Goal: Transaction & Acquisition: Purchase product/service

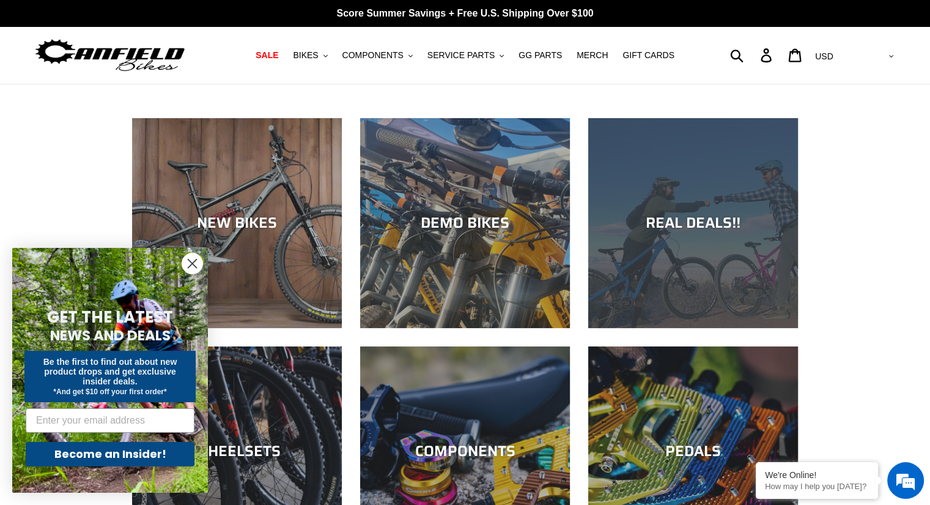
click at [690, 220] on div "REAL DEALS!!" at bounding box center [693, 223] width 210 height 18
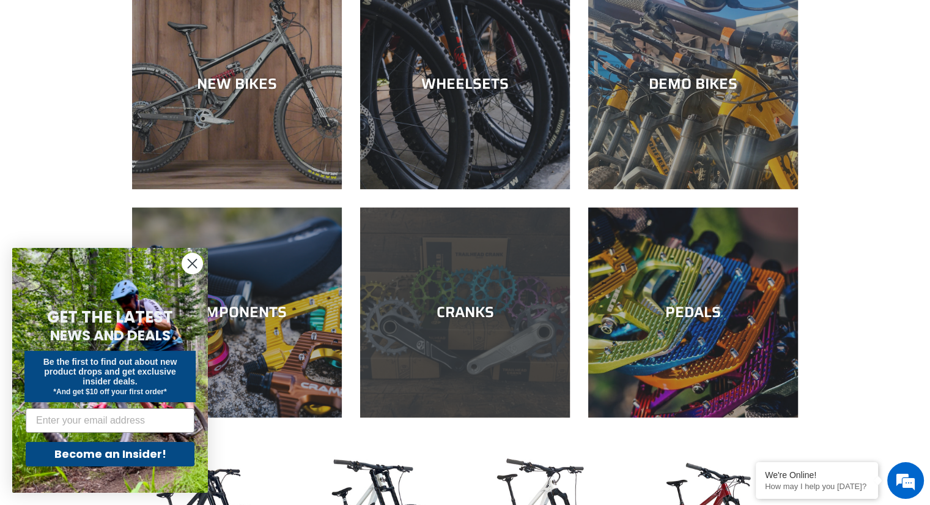
scroll to position [428, 0]
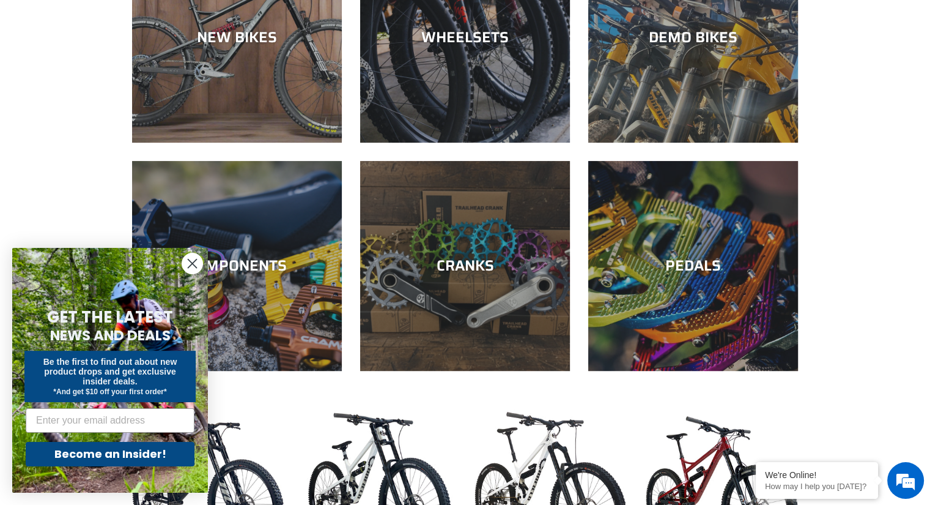
click at [190, 262] on icon "Close dialog" at bounding box center [192, 263] width 9 height 9
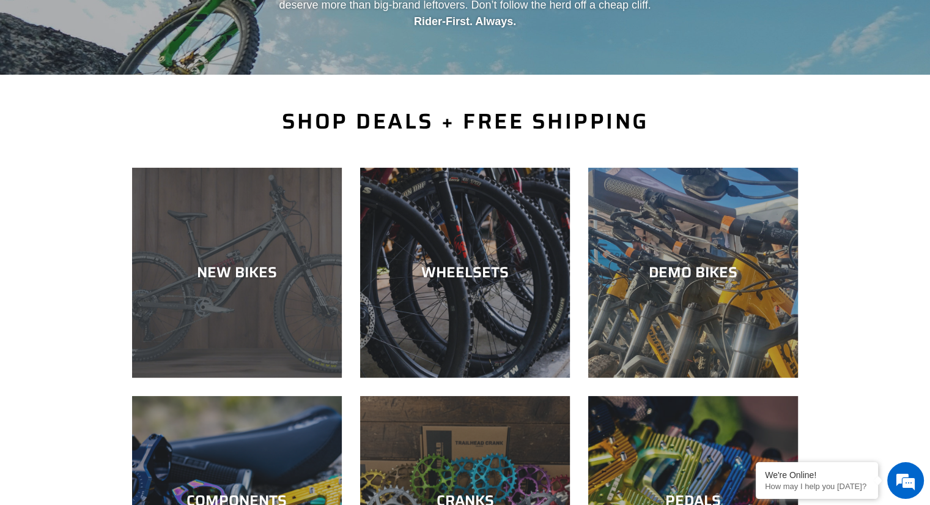
scroll to position [245, 0]
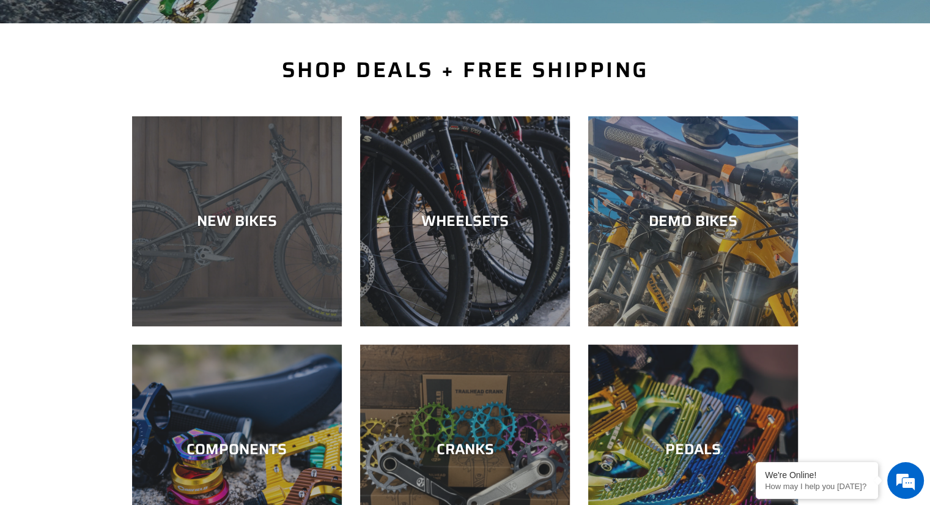
click at [250, 326] on div "NEW BIKES" at bounding box center [237, 326] width 210 height 0
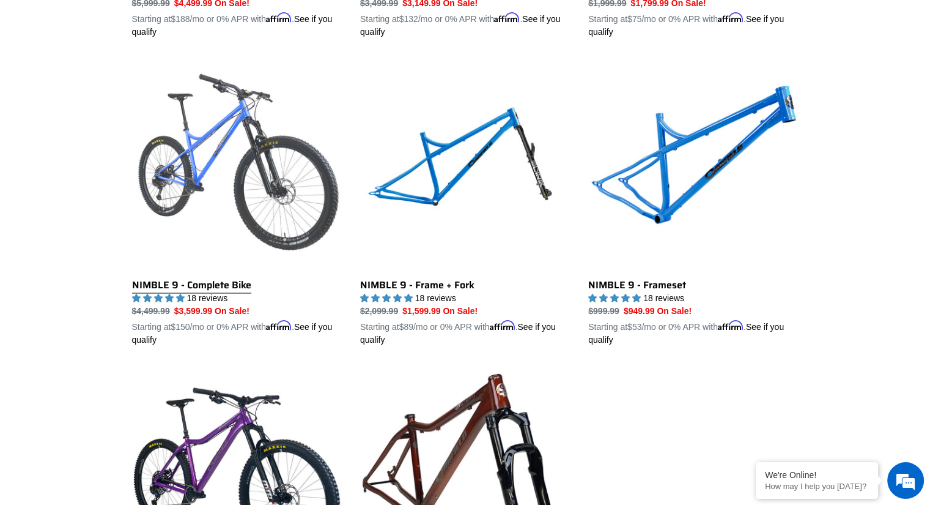
scroll to position [1835, 0]
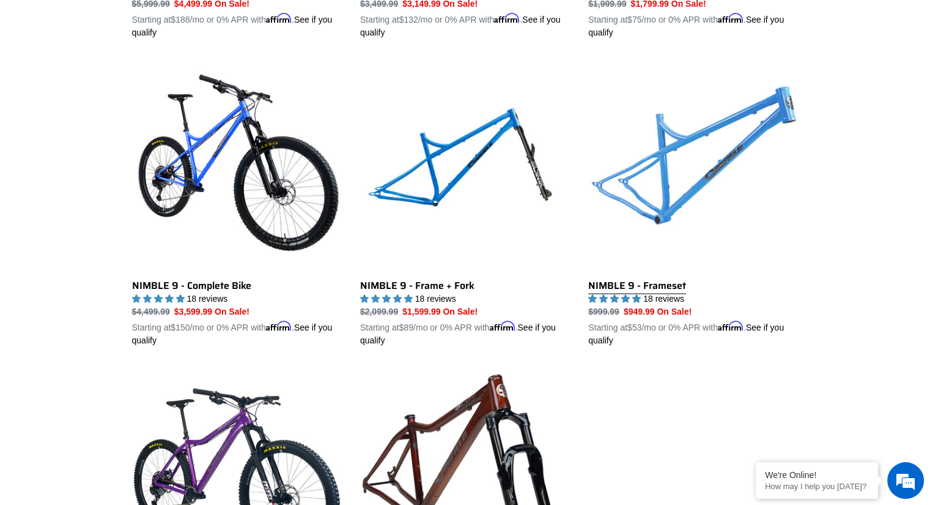
click at [670, 193] on link "NIMBLE 9 - Frameset" at bounding box center [693, 204] width 210 height 286
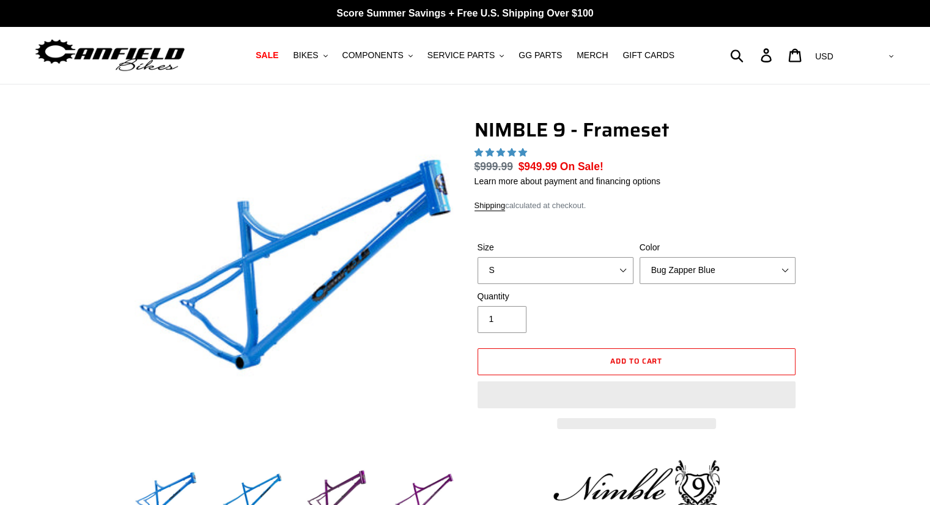
select select "highest-rating"
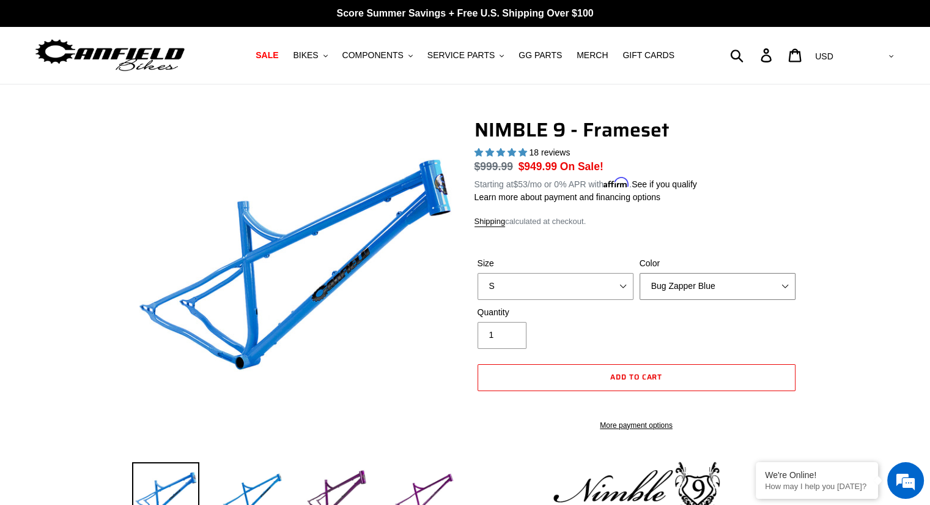
click at [678, 273] on select "Bug Zapper Blue Purple Haze -Sold Out Galaxy Black" at bounding box center [718, 286] width 156 height 27
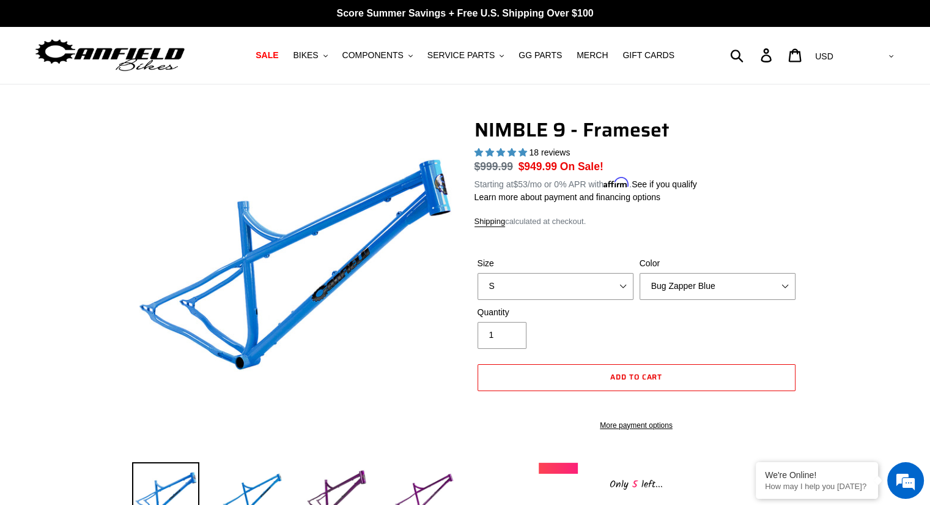
click at [745, 210] on div "NIMBLE 9 - Frameset 18 reviews Regular price $999.99 Sale price $949.99 On Sale…" at bounding box center [637, 305] width 324 height 374
click at [601, 288] on select "S M L XL" at bounding box center [556, 286] width 156 height 27
select select "L"
click at [478, 273] on select "S M L XL" at bounding box center [556, 286] width 156 height 27
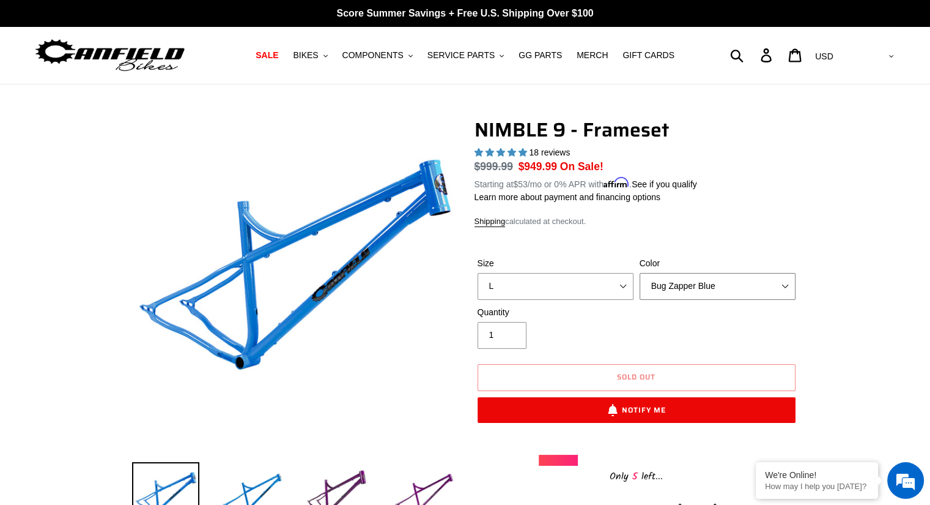
click at [662, 284] on select "Bug Zapper Blue Purple Haze -Sold Out Galaxy Black" at bounding box center [718, 286] width 156 height 27
click at [640, 273] on select "Bug Zapper Blue Purple Haze -Sold Out Galaxy Black" at bounding box center [718, 286] width 156 height 27
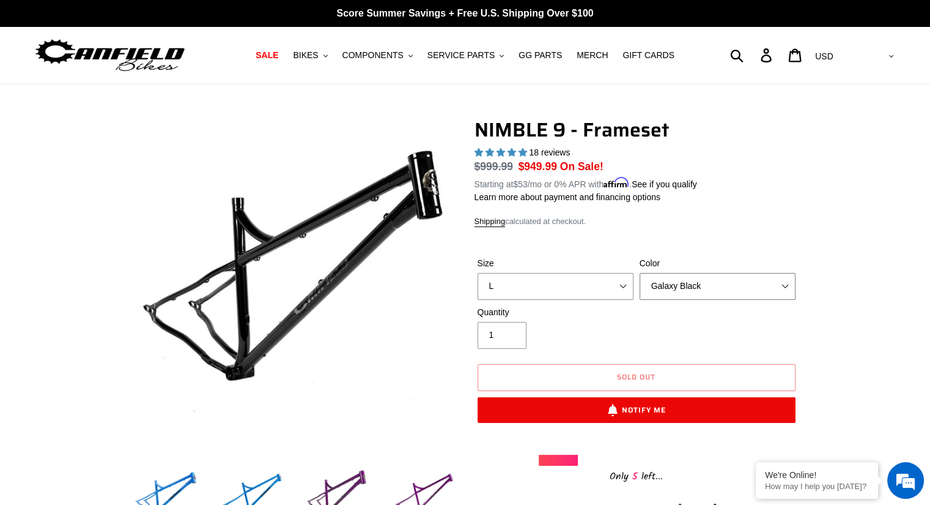
click at [676, 284] on select "Bug Zapper Blue Purple Haze -Sold Out Galaxy Black" at bounding box center [718, 286] width 156 height 27
click at [640, 273] on select "Bug Zapper Blue Purple Haze -Sold Out Galaxy Black" at bounding box center [718, 286] width 156 height 27
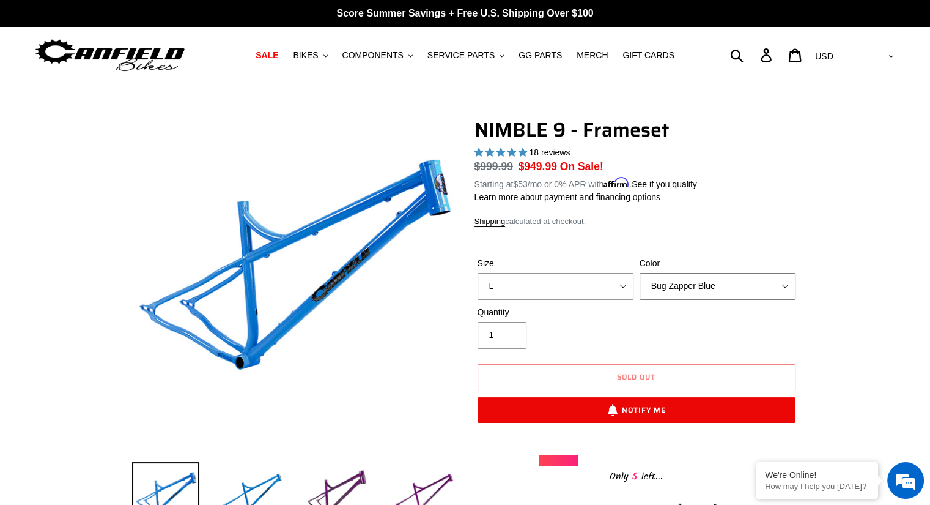
click at [677, 288] on select "Bug Zapper Blue Purple Haze -Sold Out Galaxy Black" at bounding box center [718, 286] width 156 height 27
click at [640, 273] on select "Bug Zapper Blue Purple Haze -Sold Out Galaxy Black" at bounding box center [718, 286] width 156 height 27
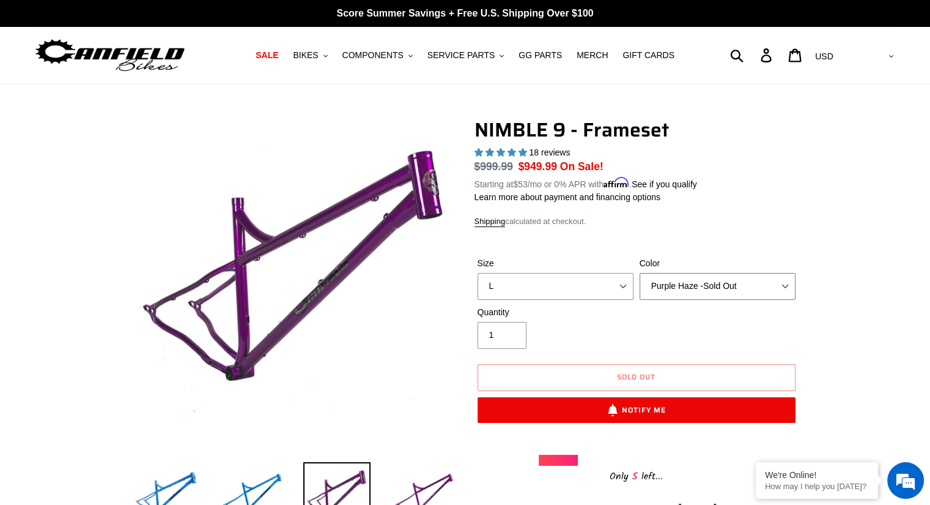
click at [677, 286] on select "Bug Zapper Blue Purple Haze -Sold Out Galaxy Black" at bounding box center [718, 286] width 156 height 27
select select "Bug Zapper Blue"
click at [640, 273] on select "Bug Zapper Blue Purple Haze -Sold Out Galaxy Black" at bounding box center [718, 286] width 156 height 27
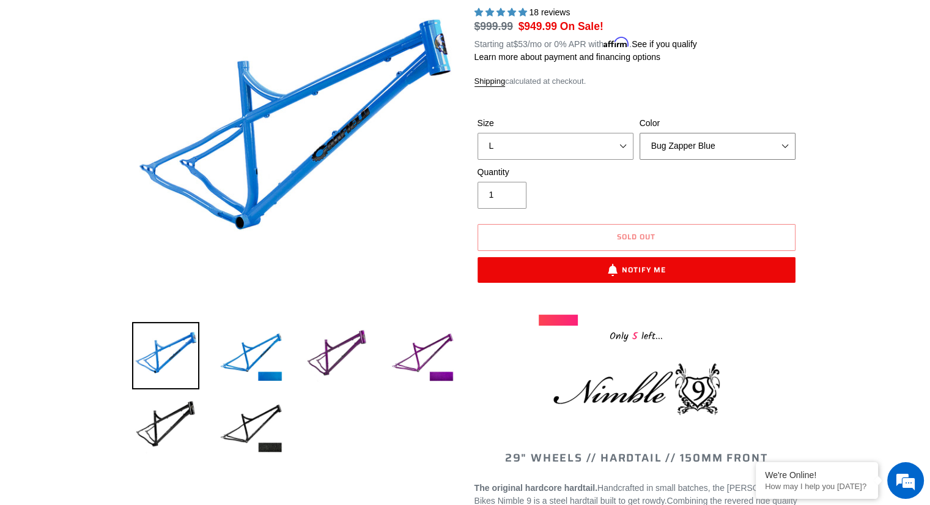
scroll to position [122, 0]
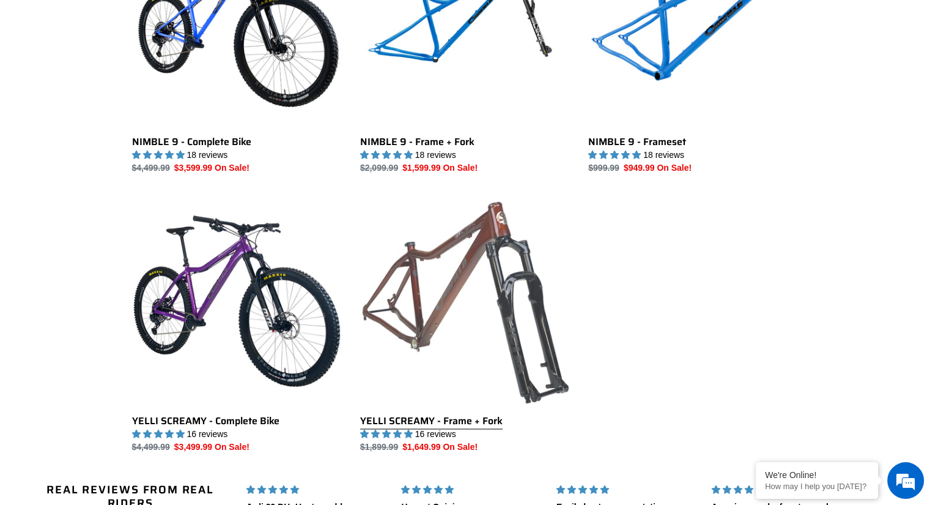
click at [479, 321] on link "YELLI SCREAMY - Frame + Fork" at bounding box center [465, 325] width 210 height 258
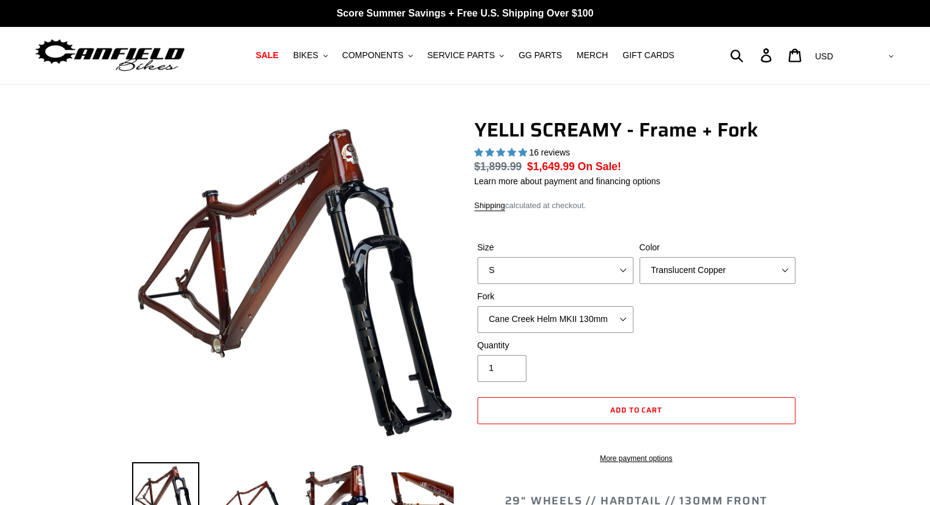
select select "highest-rating"
click at [541, 268] on select "S M L XL" at bounding box center [556, 270] width 156 height 27
select select "L"
click at [478, 257] on select "S M L XL" at bounding box center [556, 270] width 156 height 27
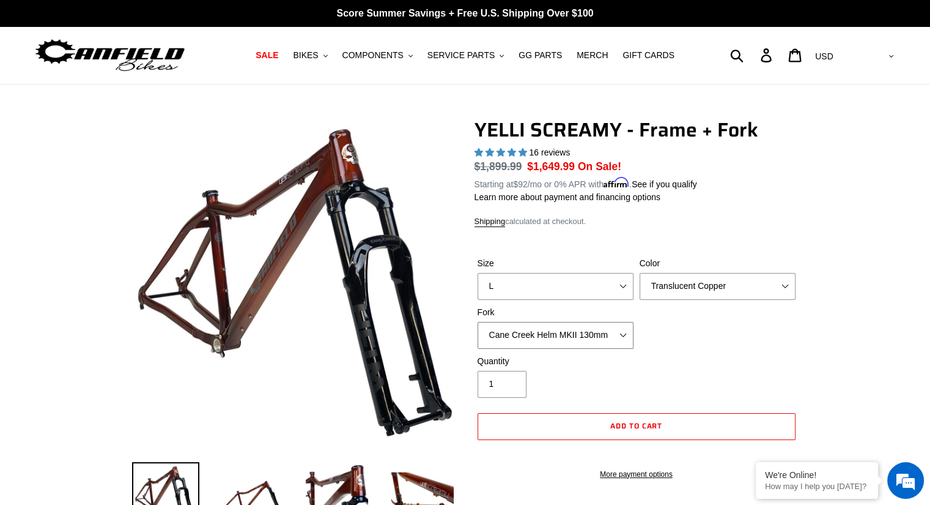
click at [519, 335] on select "Cane Creek Helm MKII 130mm Fox 34 SL Factory Grip X 130mm RockShox Pike Ultimat…" at bounding box center [556, 335] width 156 height 27
click at [663, 327] on div "Size S M L XL Color Translucent Copper Purple Haze Raw Fork Cane Creek Helm MKI…" at bounding box center [637, 306] width 324 height 98
click at [668, 292] on select "Translucent Copper Purple Haze Raw" at bounding box center [718, 286] width 156 height 27
select select "Purple Haze"
click at [640, 273] on select "Translucent Copper Purple Haze Raw" at bounding box center [718, 286] width 156 height 27
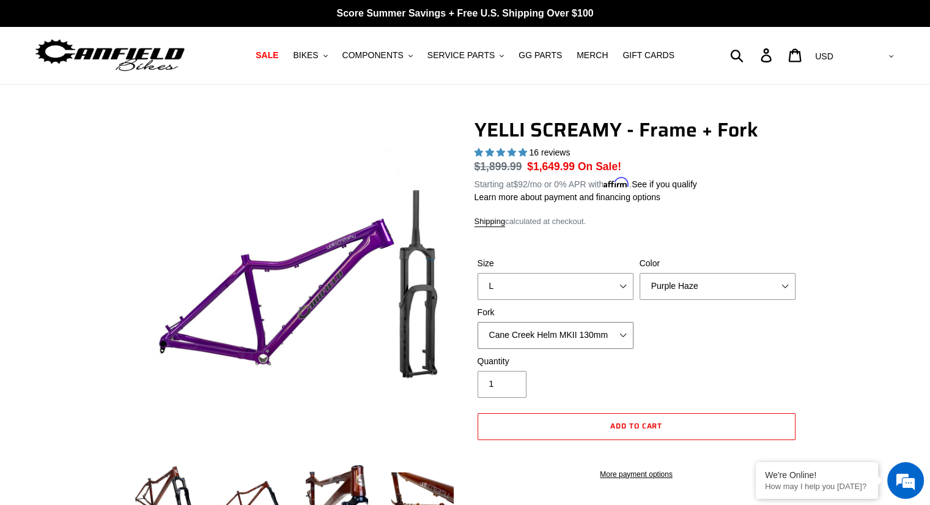
click at [582, 337] on select "Cane Creek Helm MKII 130mm Fox 34 SL Factory Grip X 130mm RockShox Pike Ultimat…" at bounding box center [556, 335] width 156 height 27
click at [478, 322] on select "Cane Creek Helm MKII 130mm Fox 34 SL Factory Grip X 130mm RockShox Pike Ultimat…" at bounding box center [556, 335] width 156 height 27
click at [579, 337] on select "Cane Creek Helm MKII 130mm Fox 34 SL Factory Grip X 130mm RockShox Pike Ultimat…" at bounding box center [556, 335] width 156 height 27
click at [478, 322] on select "Cane Creek Helm MKII 130mm Fox 34 SL Factory Grip X 130mm RockShox Pike Ultimat…" at bounding box center [556, 335] width 156 height 27
click at [570, 339] on select "Cane Creek Helm MKII 130mm Fox 34 SL Factory Grip X 130mm RockShox Pike Ultimat…" at bounding box center [556, 335] width 156 height 27
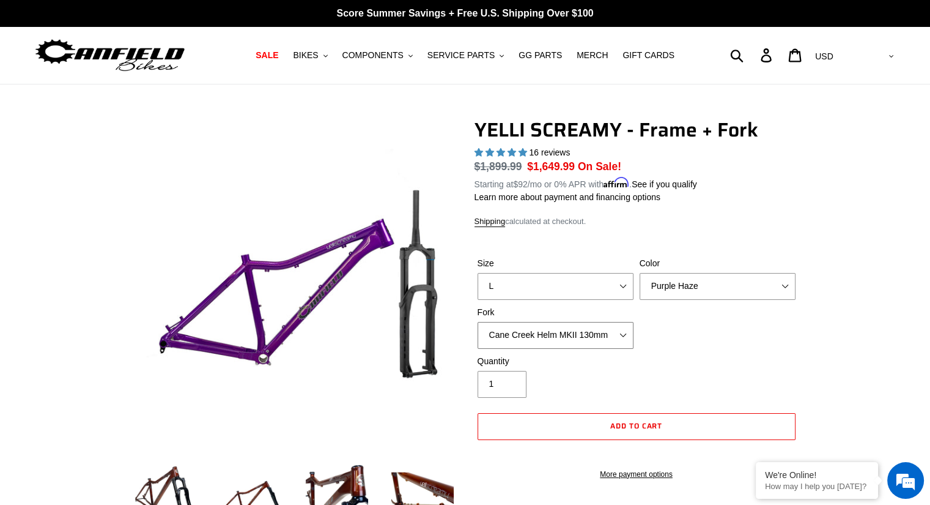
click at [478, 322] on select "Cane Creek Helm MKII 130mm Fox 34 SL Factory Grip X 130mm RockShox Pike Ultimat…" at bounding box center [556, 335] width 156 height 27
click at [570, 341] on select "Cane Creek Helm MKII 130mm Fox 34 SL Factory Grip X 130mm RockShox Pike Ultimat…" at bounding box center [556, 335] width 156 height 27
click at [478, 322] on select "Cane Creek Helm MKII 130mm Fox 34 SL Factory Grip X 130mm RockShox Pike Ultimat…" at bounding box center [556, 335] width 156 height 27
click at [592, 338] on select "Cane Creek Helm MKII 130mm Fox 34 SL Factory Grip X 130mm RockShox Pike Ultimat…" at bounding box center [556, 335] width 156 height 27
select select "Fox 34 SL Factory Grip X 130mm"
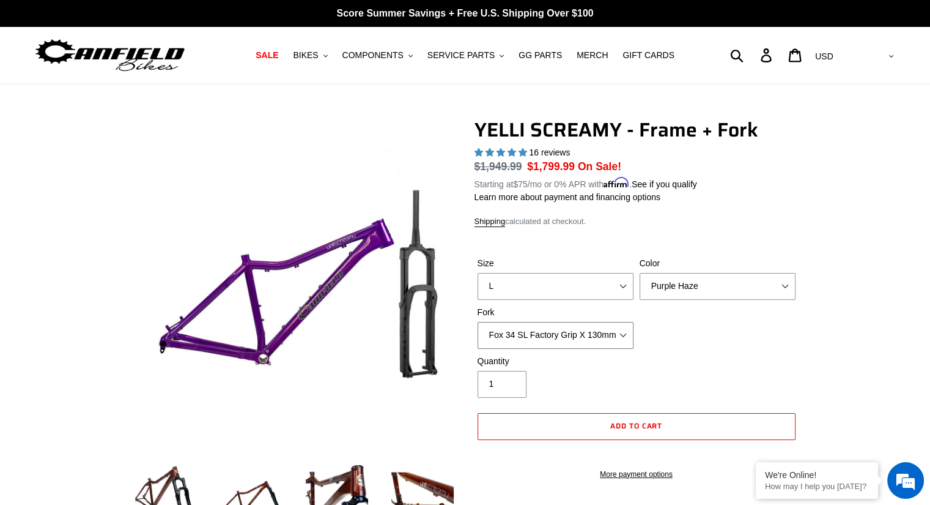
click at [478, 322] on select "Cane Creek Helm MKII 130mm Fox 34 SL Factory Grip X 130mm RockShox Pike Ultimat…" at bounding box center [556, 335] width 156 height 27
click at [678, 285] on select "Translucent Copper Purple Haze Raw" at bounding box center [718, 286] width 156 height 27
click at [640, 273] on select "Translucent Copper Purple Haze Raw" at bounding box center [718, 286] width 156 height 27
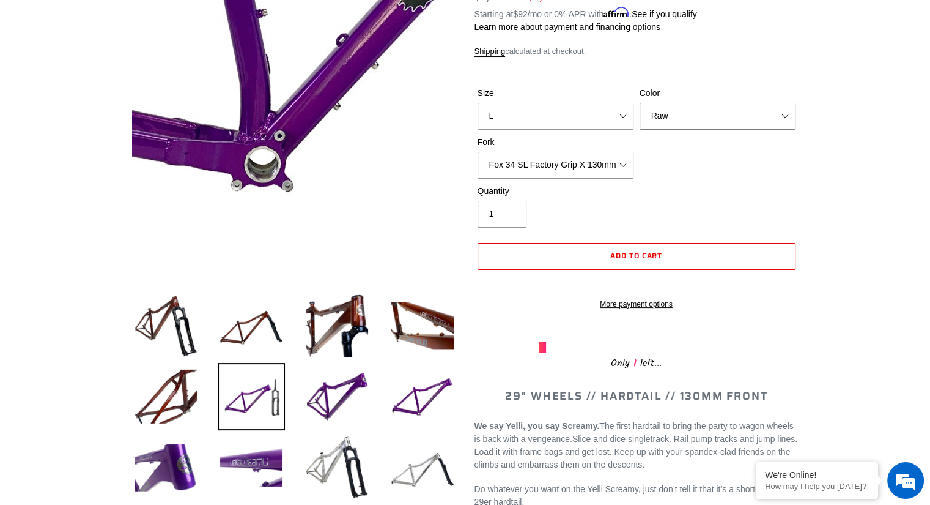
scroll to position [245, 0]
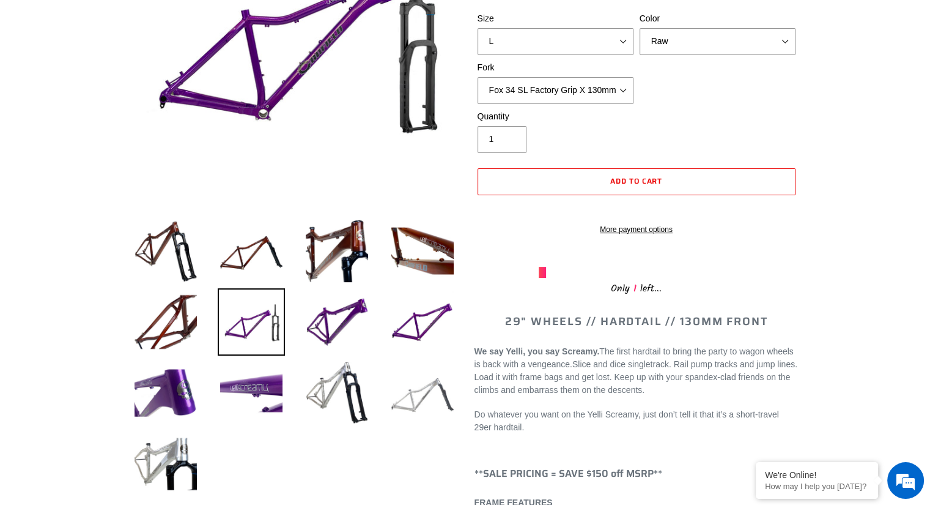
click at [409, 396] on img at bounding box center [422, 392] width 67 height 67
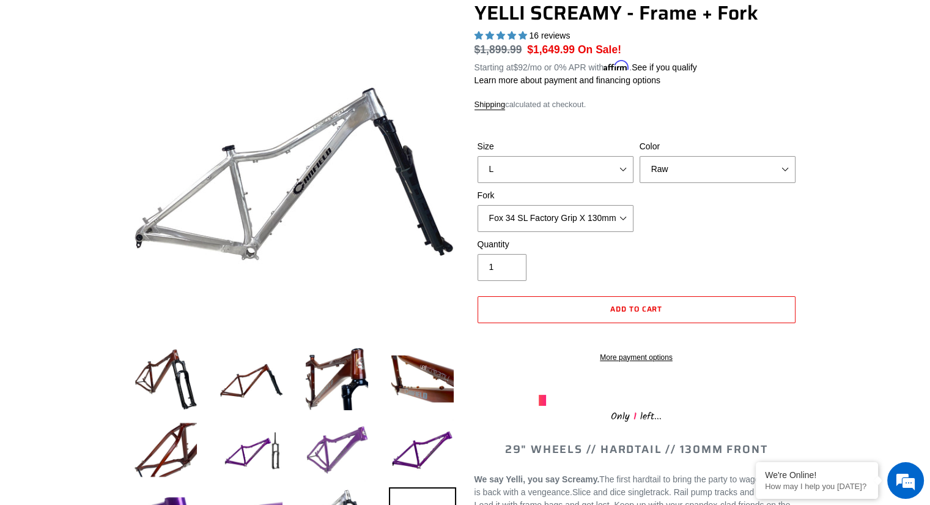
scroll to position [61, 0]
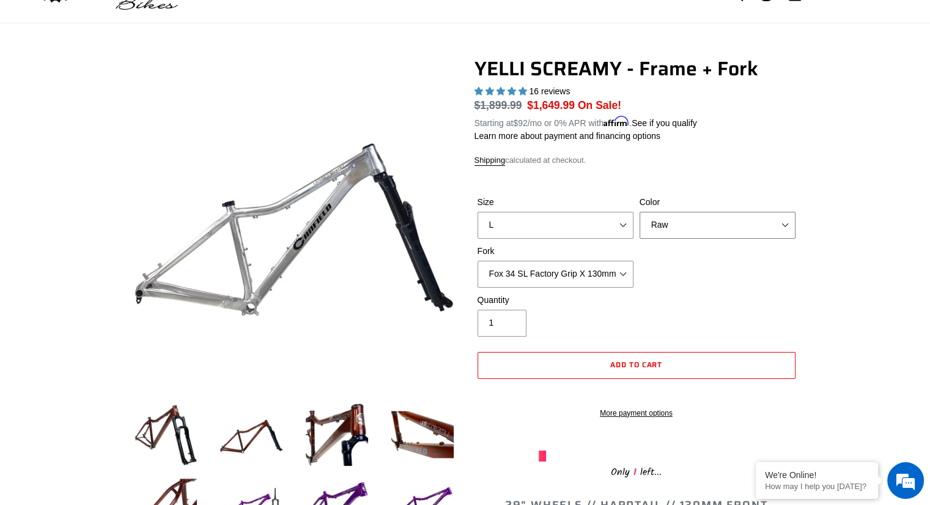
click at [759, 226] on select "Translucent Copper Purple Haze Raw" at bounding box center [718, 225] width 156 height 27
select select "Translucent Copper"
click at [640, 212] on select "Translucent Copper Purple Haze Raw" at bounding box center [718, 225] width 156 height 27
click at [357, 417] on img at bounding box center [336, 434] width 67 height 67
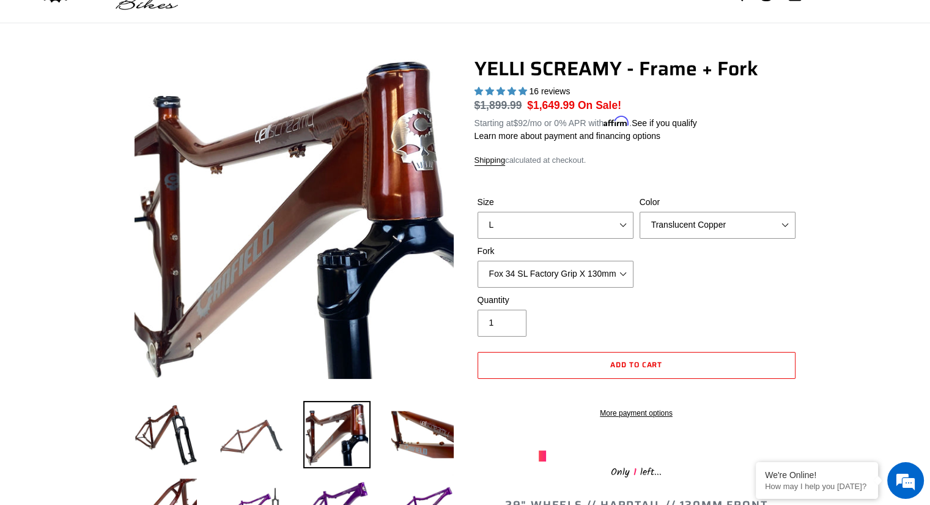
click at [261, 447] on img at bounding box center [251, 434] width 67 height 67
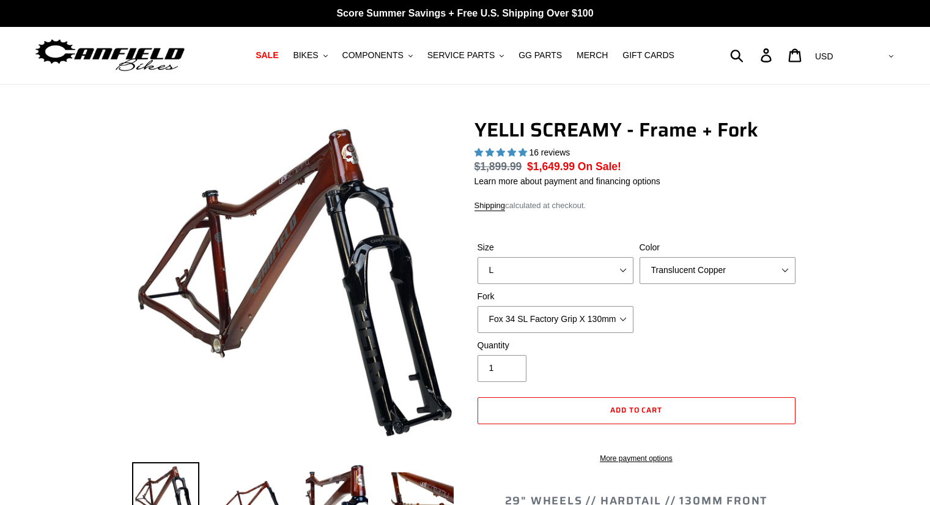
select select "highest-rating"
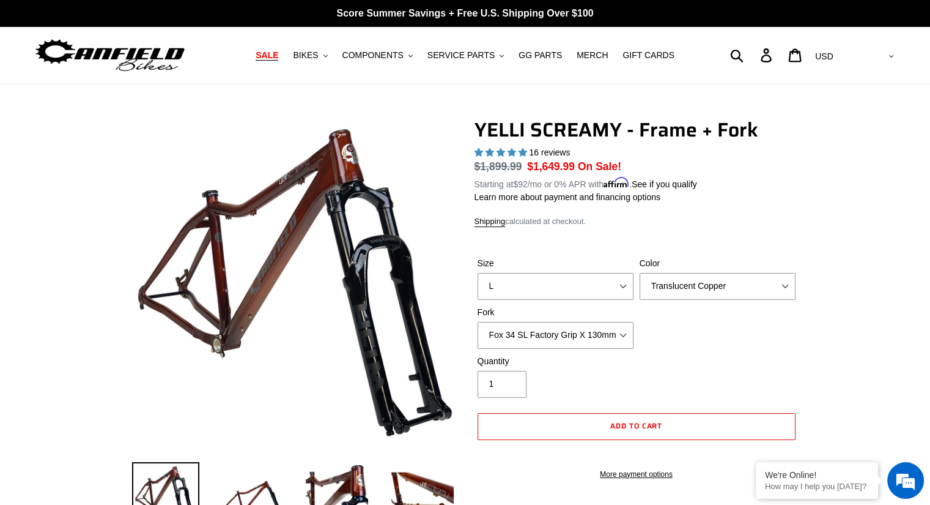
click at [278, 59] on span "SALE" at bounding box center [267, 55] width 23 height 10
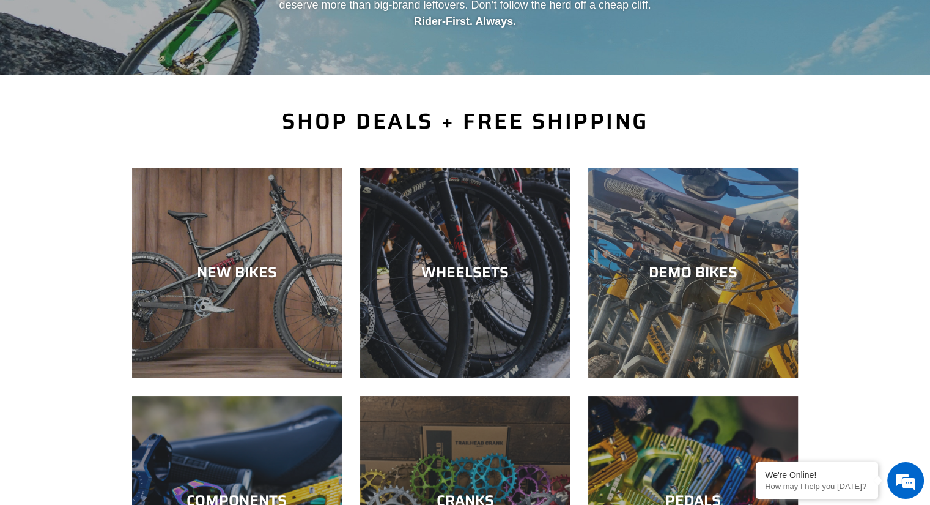
scroll to position [306, 0]
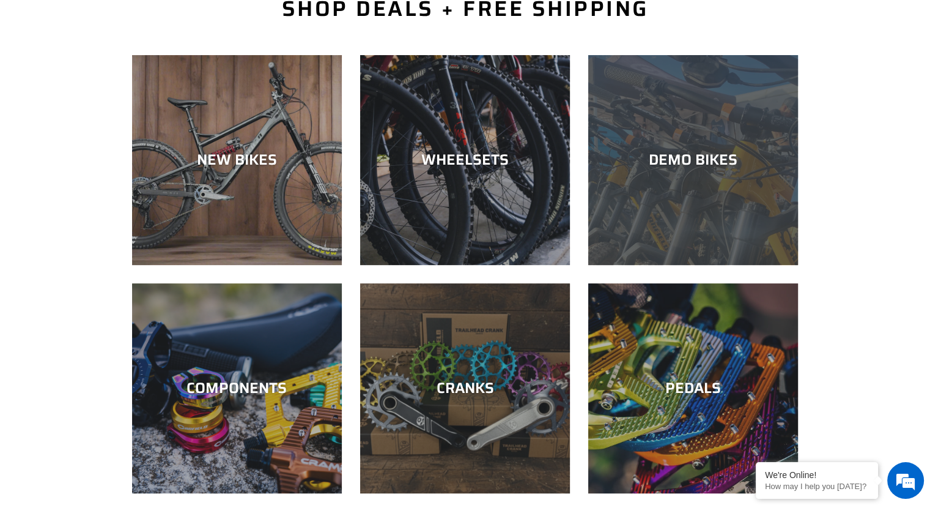
click at [714, 166] on div "DEMO BIKES" at bounding box center [693, 160] width 210 height 18
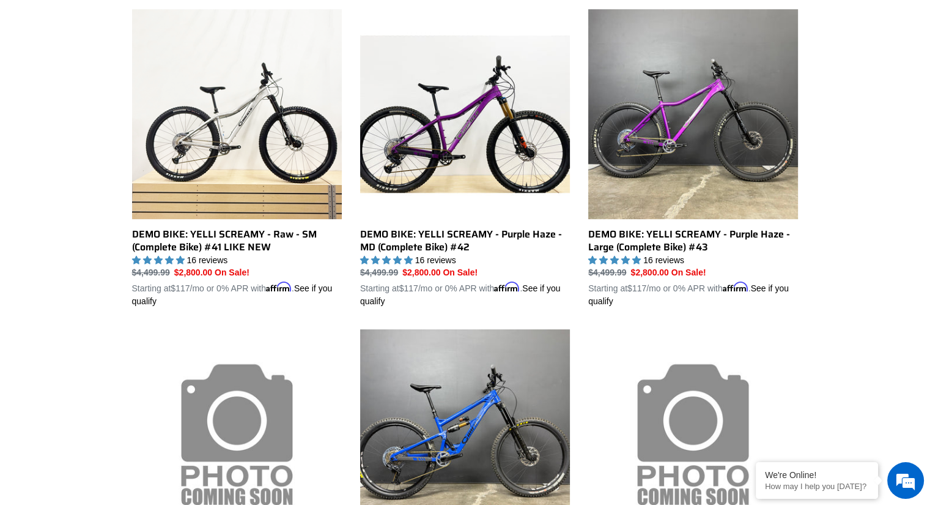
scroll to position [306, 0]
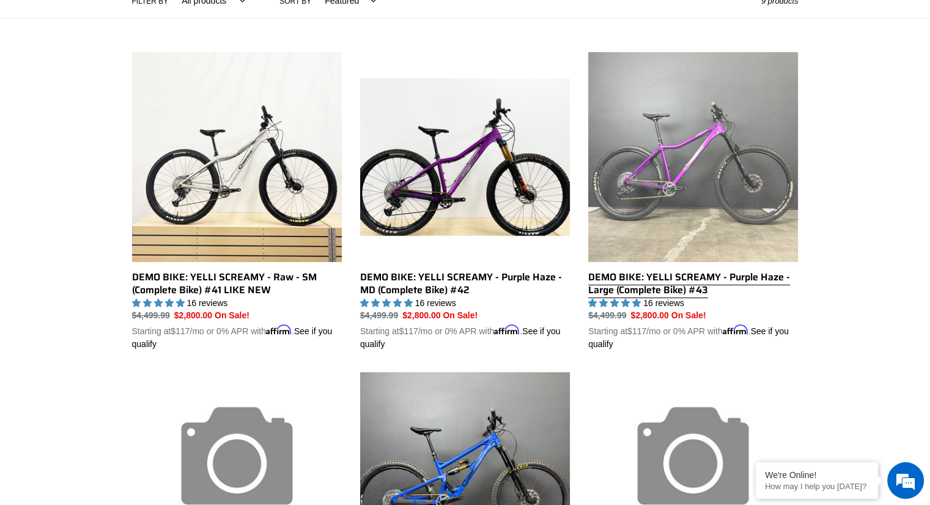
click at [694, 191] on link "DEMO BIKE: YELLI SCREAMY - Purple Haze - Large (Complete Bike) #43" at bounding box center [693, 201] width 210 height 299
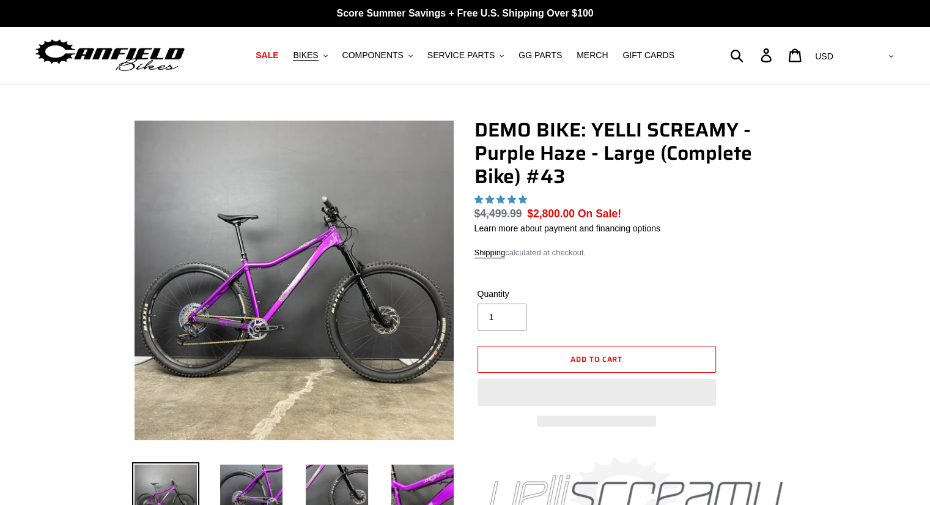
select select "highest-rating"
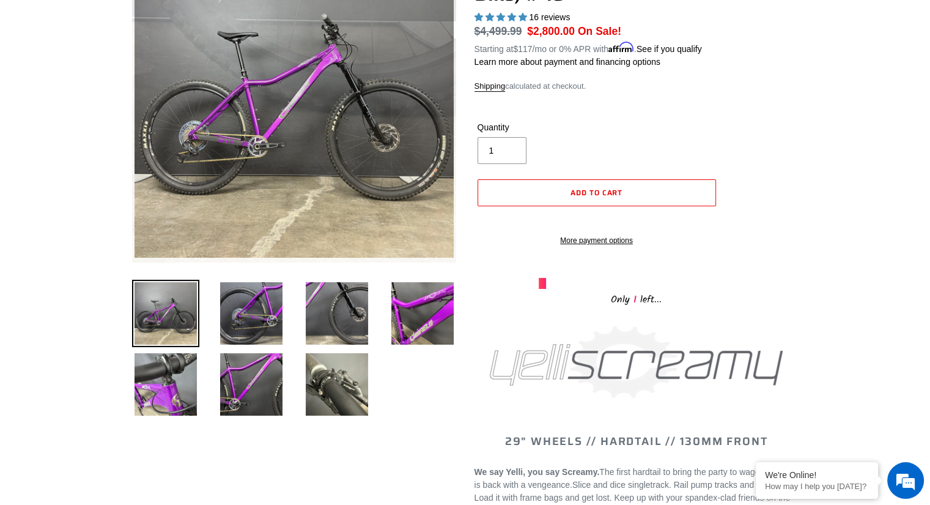
scroll to position [306, 0]
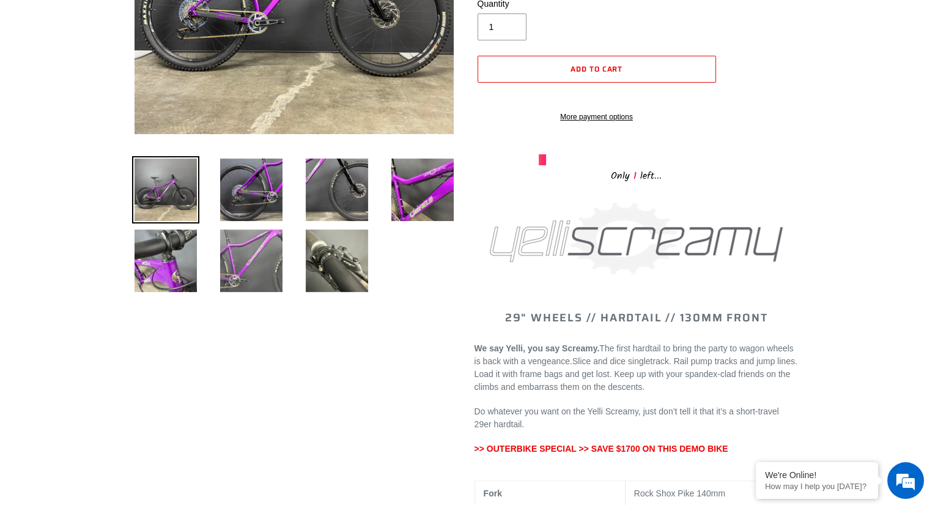
click at [256, 260] on img at bounding box center [251, 260] width 67 height 67
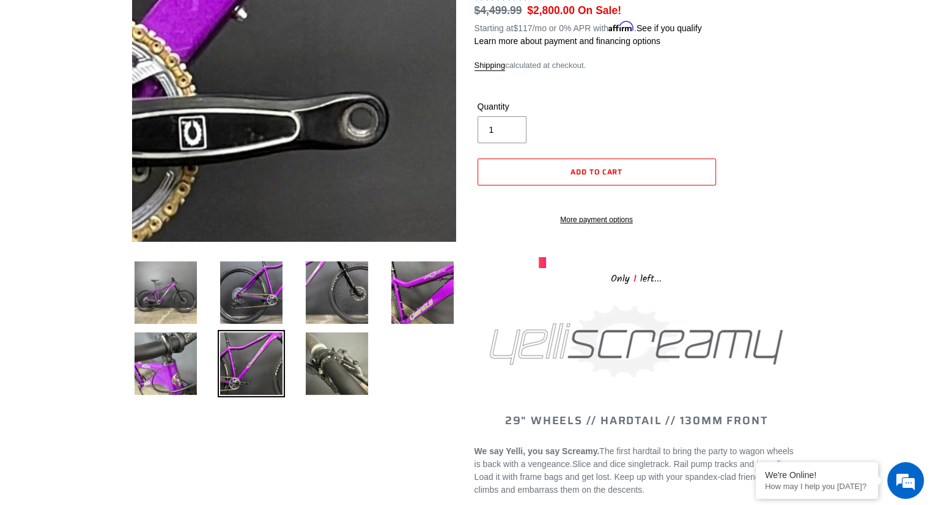
scroll to position [122, 0]
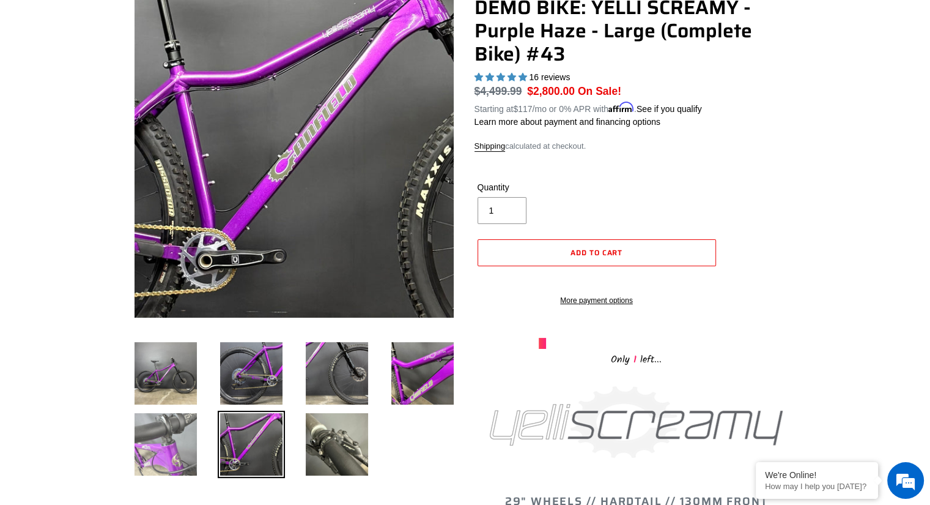
click at [167, 423] on img at bounding box center [165, 443] width 67 height 67
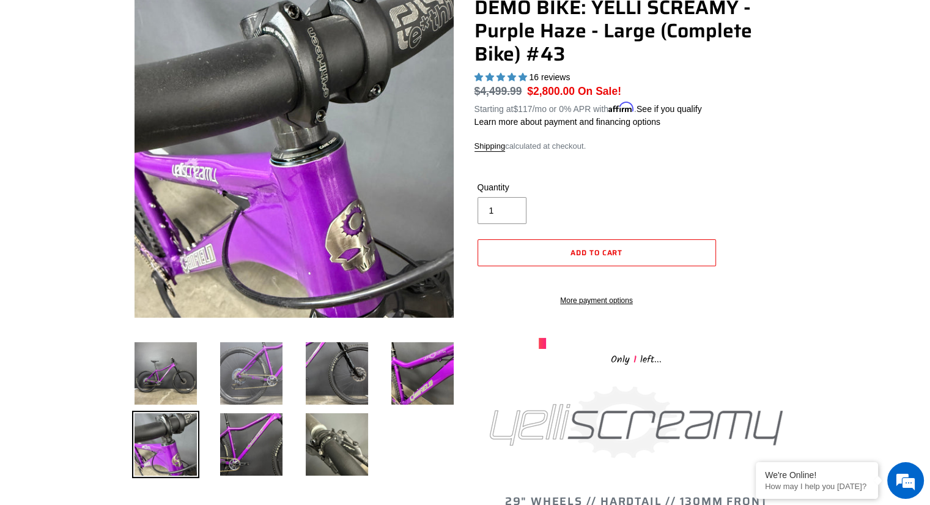
click at [238, 373] on img at bounding box center [251, 372] width 67 height 67
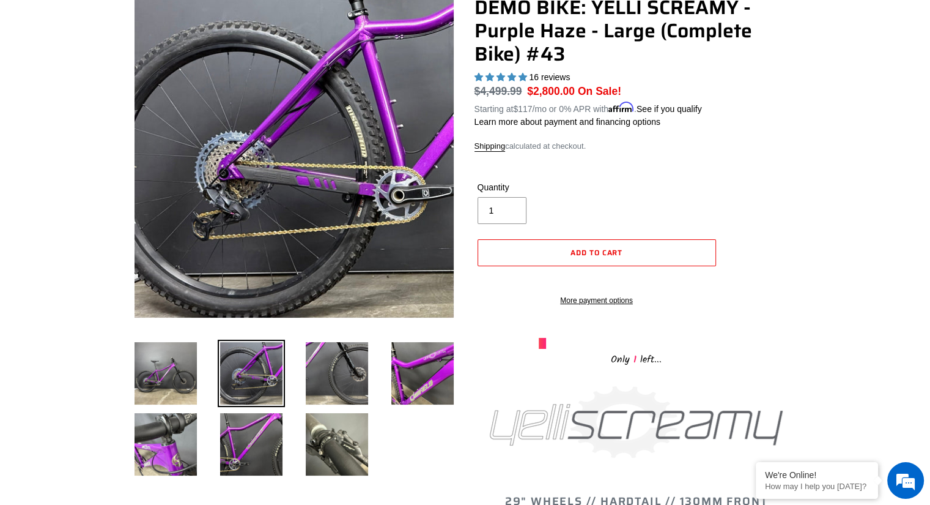
scroll to position [0, 0]
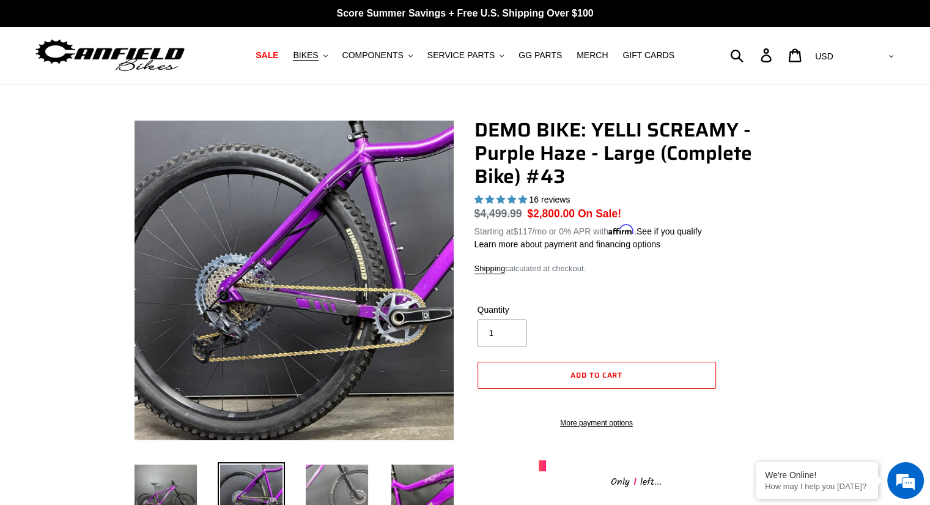
click at [328, 477] on img at bounding box center [336, 495] width 67 height 67
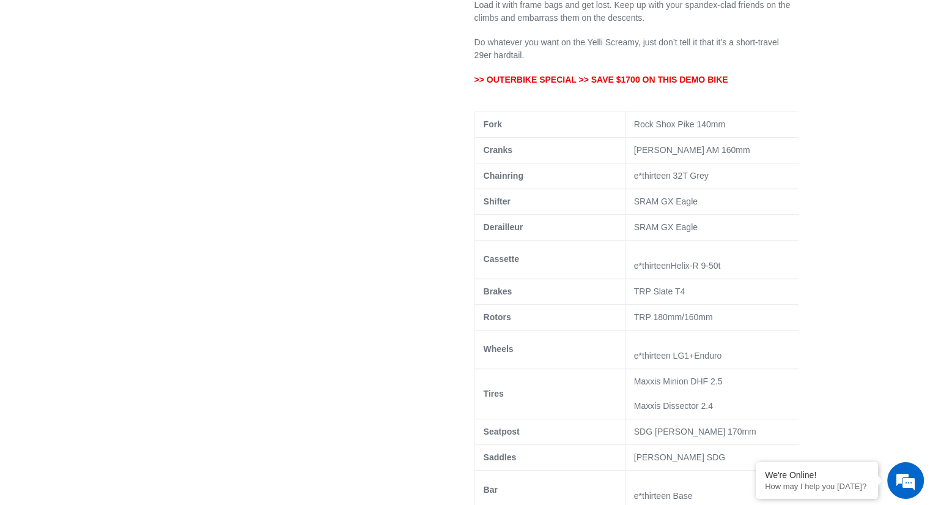
scroll to position [673, 0]
